Goal: Task Accomplishment & Management: Use online tool/utility

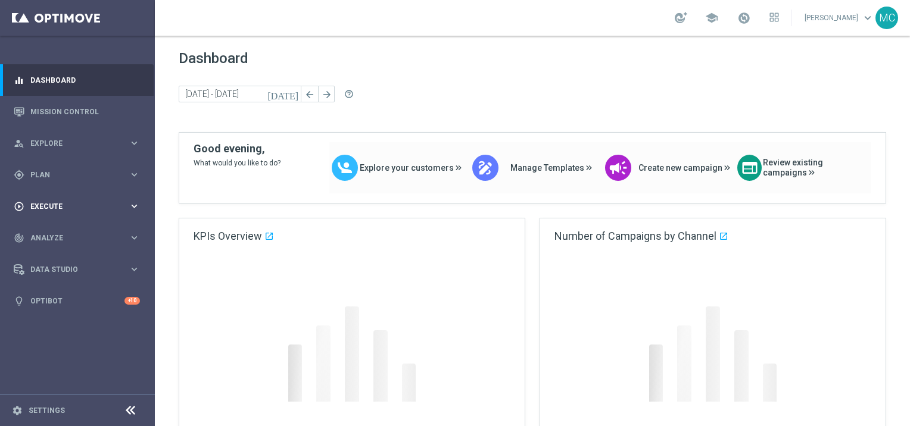
click at [80, 211] on div "play_circle_outline Execute" at bounding box center [71, 206] width 115 height 11
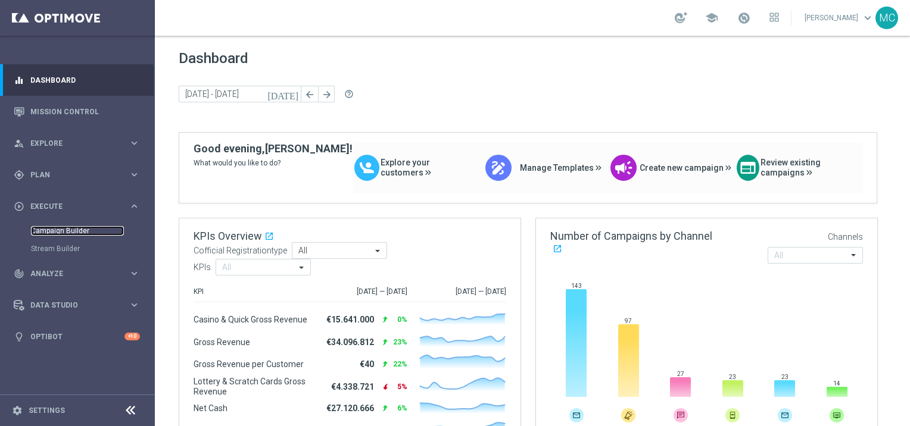
click at [62, 231] on link "Campaign Builder" at bounding box center [77, 231] width 93 height 10
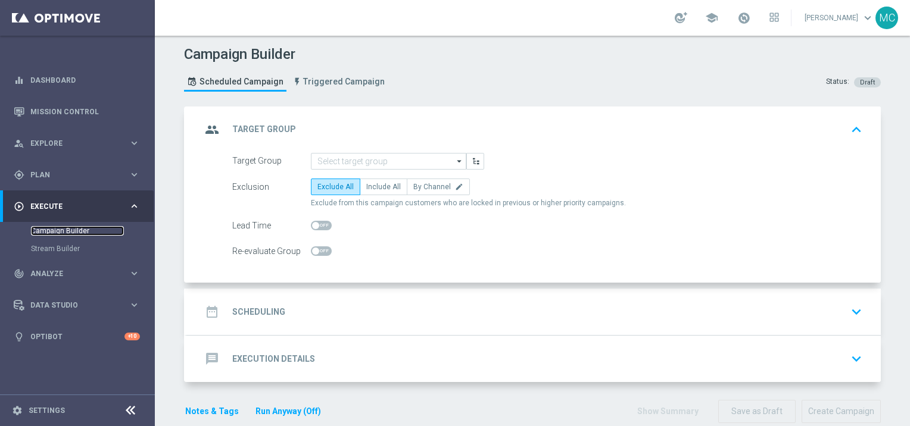
click at [62, 231] on link "Campaign Builder" at bounding box center [77, 231] width 93 height 10
click at [422, 305] on div "date_range Scheduling keyboard_arrow_down" at bounding box center [533, 312] width 665 height 23
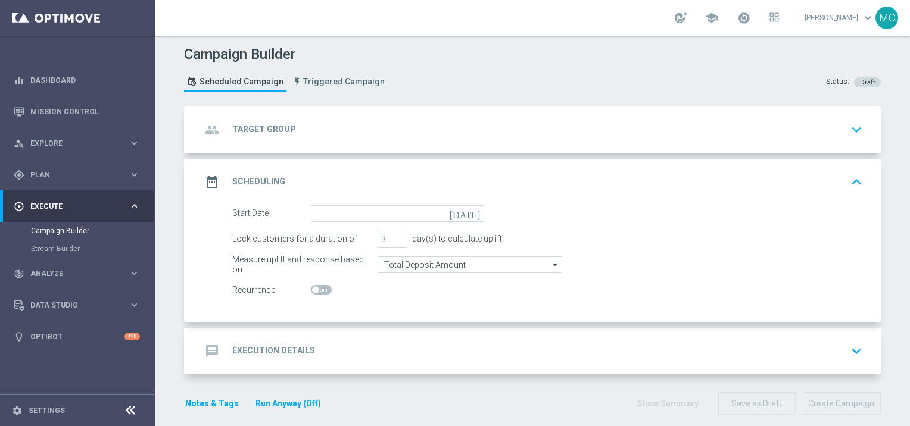
click at [416, 350] on div "message Execution Details keyboard_arrow_down" at bounding box center [533, 351] width 665 height 23
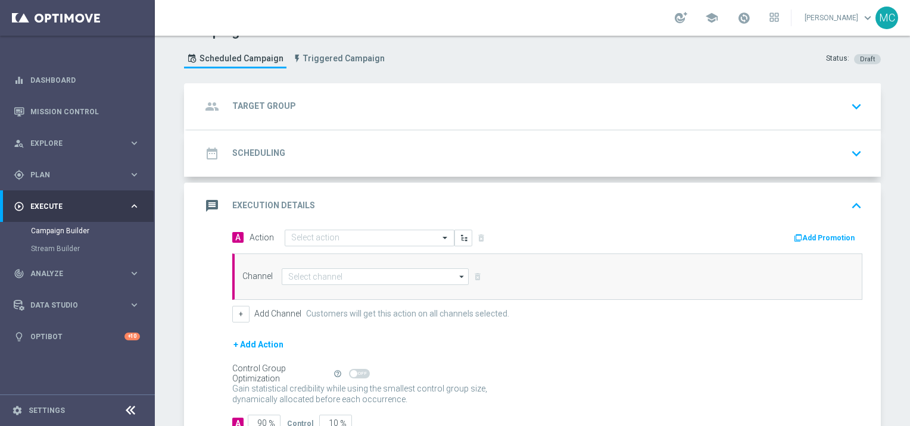
scroll to position [37, 0]
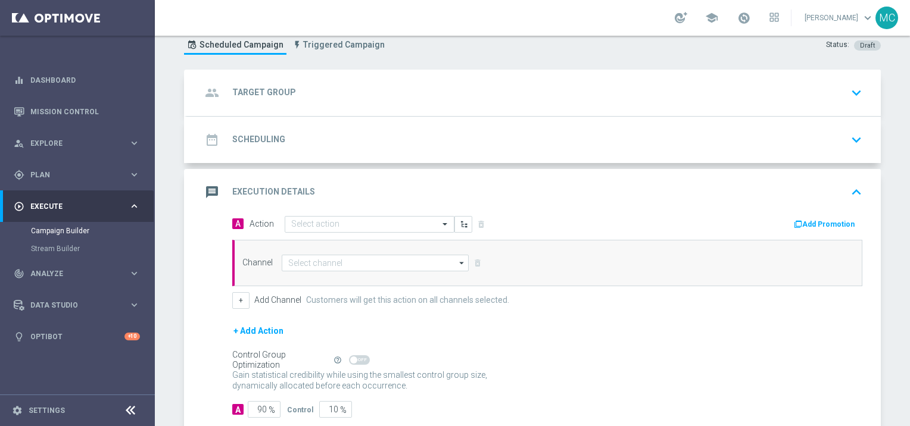
click at [801, 219] on button "Add Promotion" at bounding box center [826, 224] width 66 height 13
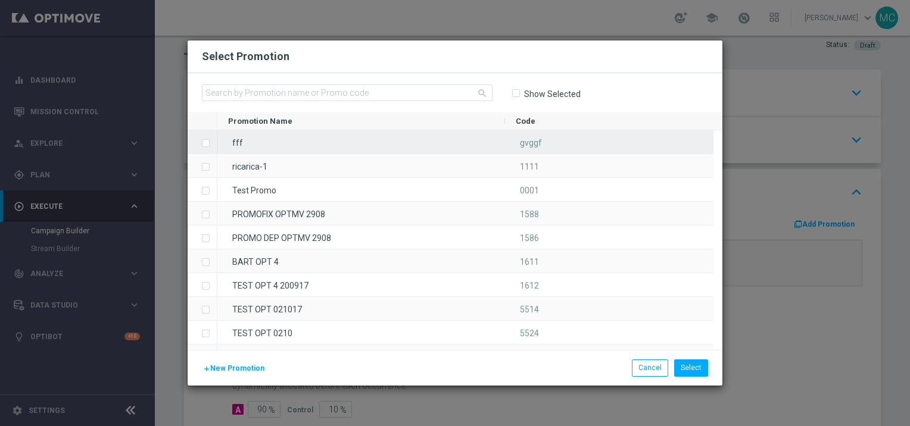
click at [202, 137] on input "Press SPACE to select this row." at bounding box center [204, 136] width 7 height 7
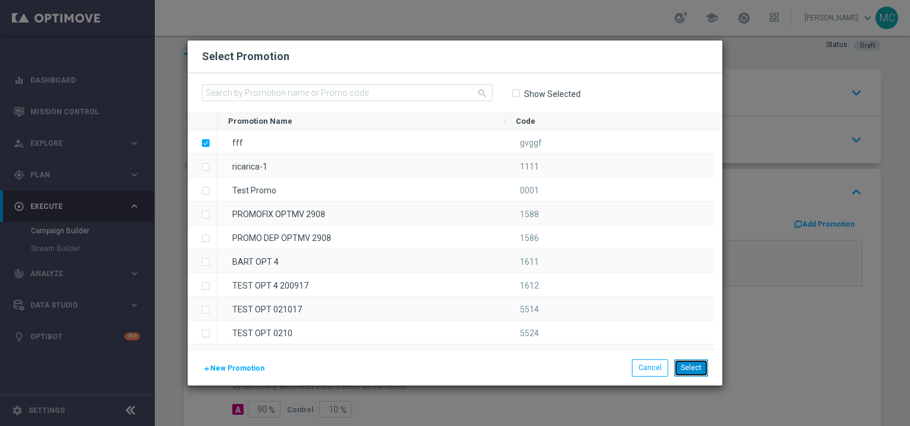
click at [685, 370] on button "Select" at bounding box center [691, 368] width 34 height 17
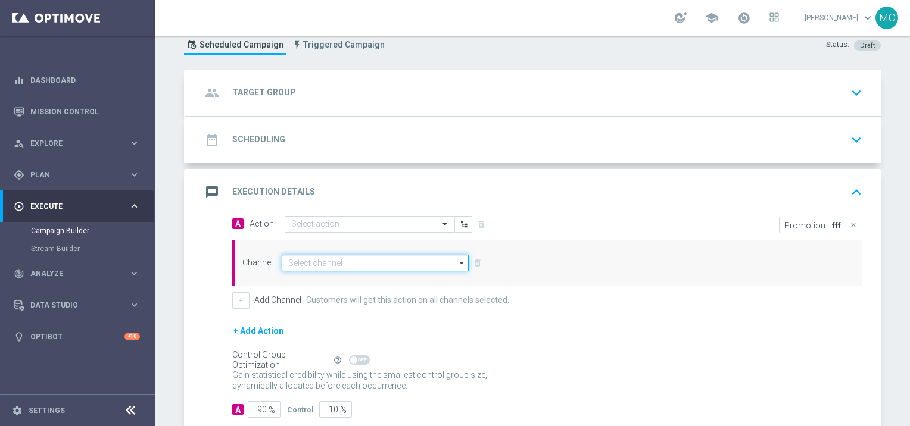
click at [405, 257] on input at bounding box center [375, 263] width 187 height 17
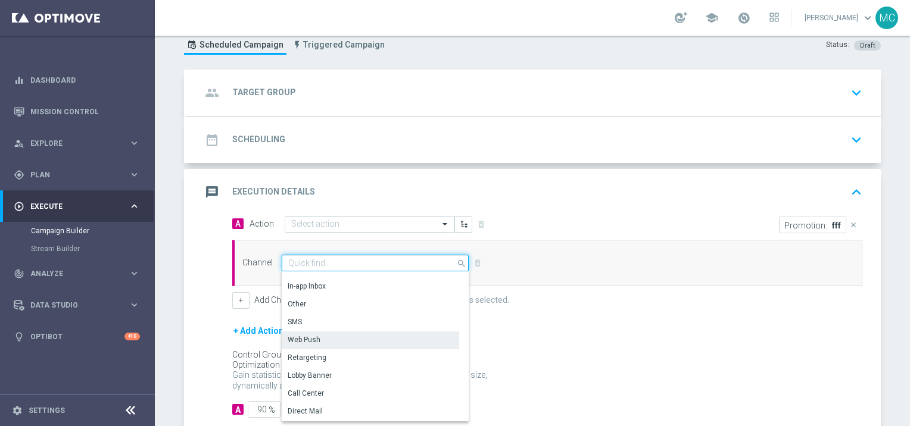
scroll to position [48, 0]
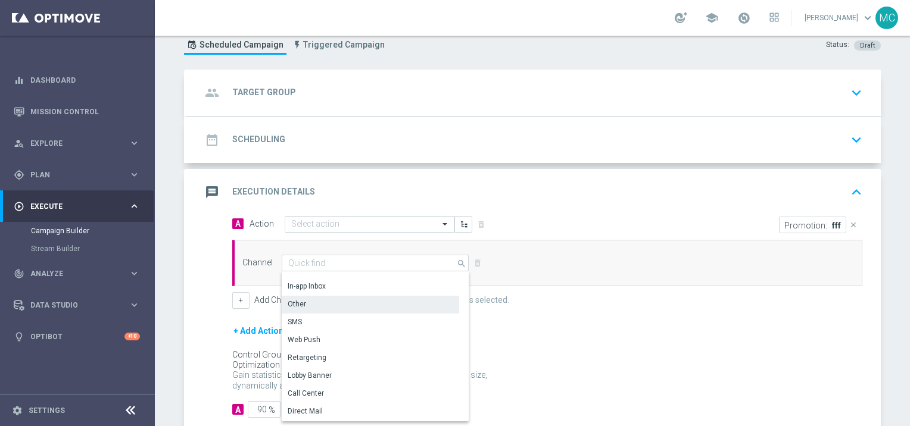
click at [308, 302] on div "Other" at bounding box center [370, 304] width 177 height 17
type input "Other"
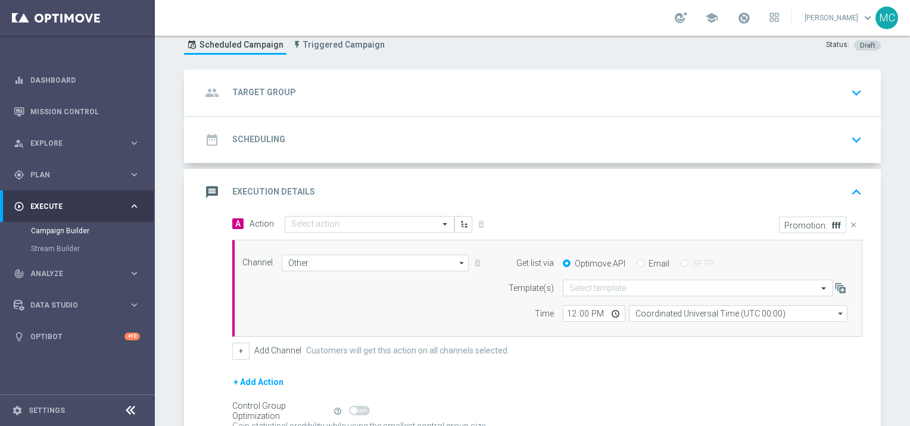
click at [637, 261] on input "Email" at bounding box center [641, 265] width 8 height 8
radio input "true"
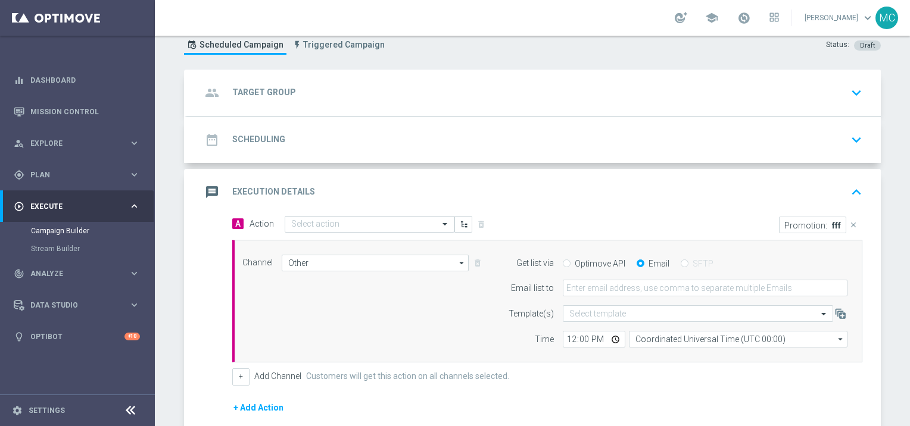
scroll to position [0, 0]
